Goal: Information Seeking & Learning: Learn about a topic

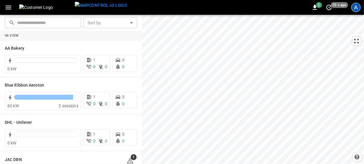
click at [355, 5] on div "A" at bounding box center [355, 7] width 9 height 9
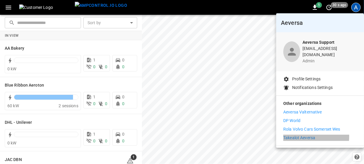
click at [302, 135] on p "Takealot Aeversa" at bounding box center [299, 138] width 32 height 6
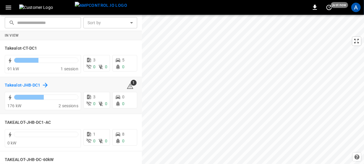
click at [13, 84] on h6 "Takealot-JHB-DC1" at bounding box center [23, 85] width 36 height 6
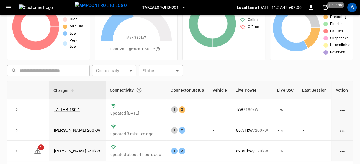
scroll to position [91, 0]
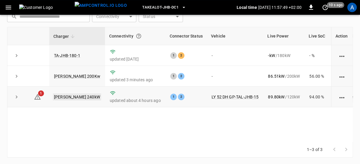
click at [71, 97] on link "[PERSON_NAME] 240kW" at bounding box center [77, 96] width 48 height 7
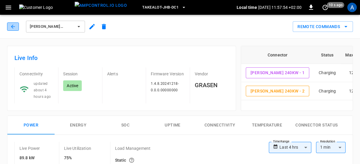
click at [13, 27] on icon "button" at bounding box center [13, 27] width 6 height 6
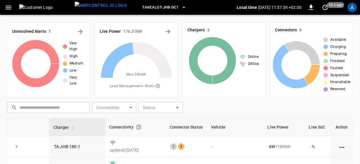
scroll to position [91, 0]
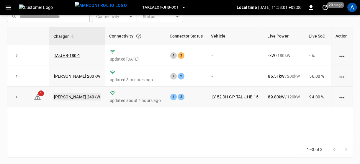
click at [71, 97] on link "[PERSON_NAME] 240kW" at bounding box center [77, 96] width 48 height 7
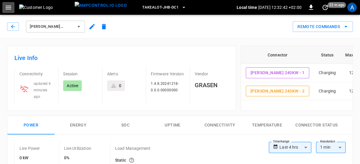
click at [10, 5] on icon "button" at bounding box center [8, 7] width 7 height 7
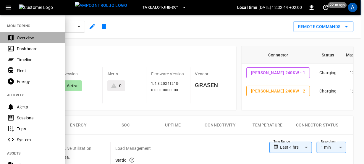
click at [24, 38] on div "Overview" at bounding box center [37, 38] width 41 height 6
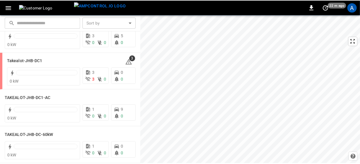
scroll to position [21, 0]
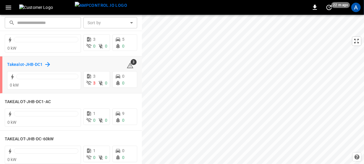
click at [19, 65] on h6 "Takealot-JHB-DC1" at bounding box center [25, 64] width 36 height 6
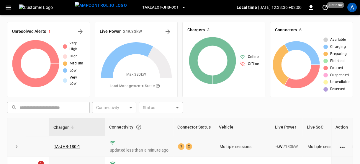
scroll to position [37, 0]
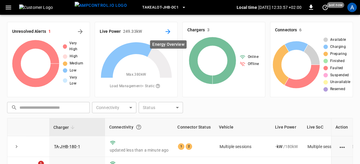
click at [168, 31] on icon "Energy Overview" at bounding box center [168, 31] width 5 height 5
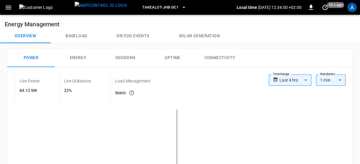
scroll to position [37, 0]
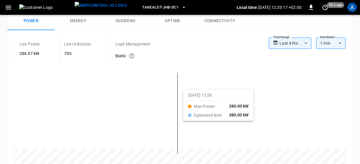
click at [191, 95] on div at bounding box center [180, 118] width 332 height 100
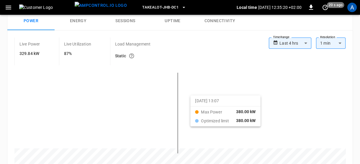
drag, startPoint x: 142, startPoint y: 87, endPoint x: 198, endPoint y: 100, distance: 57.0
